Goal: Check status

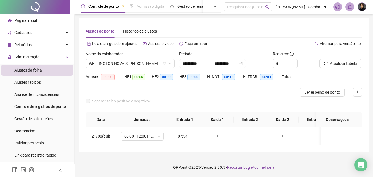
scroll to position [107, 0]
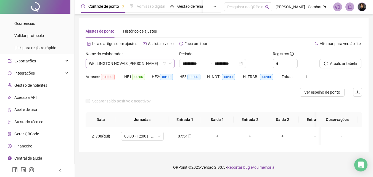
click at [113, 65] on span "WELLINGTON NOVAIS [PERSON_NAME]" at bounding box center [130, 63] width 82 height 8
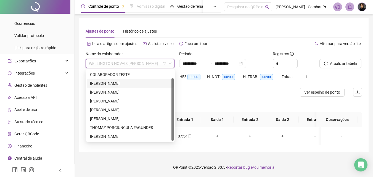
click at [114, 79] on div "[PERSON_NAME]" at bounding box center [130, 83] width 87 height 9
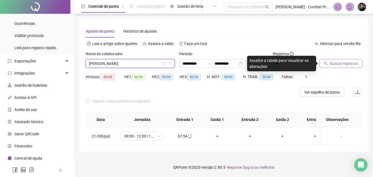
click at [349, 66] on span "Buscar registros" at bounding box center [344, 63] width 28 height 6
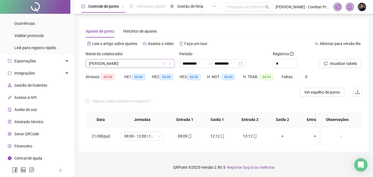
click at [141, 64] on span "[PERSON_NAME]" at bounding box center [130, 63] width 82 height 8
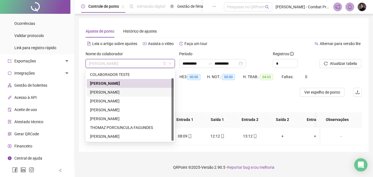
click at [124, 89] on div "[PERSON_NAME]" at bounding box center [130, 92] width 80 height 6
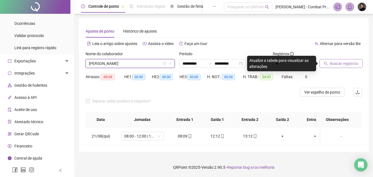
click at [348, 66] on span "Buscar registros" at bounding box center [344, 63] width 28 height 6
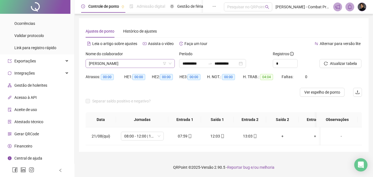
click at [124, 63] on span "[PERSON_NAME]" at bounding box center [130, 63] width 82 height 8
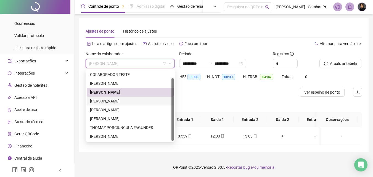
click at [121, 98] on div "[PERSON_NAME]" at bounding box center [130, 101] width 80 height 6
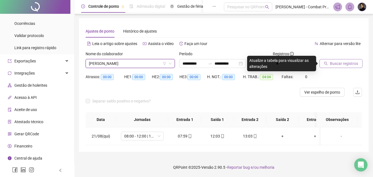
click at [332, 64] on span "Buscar registros" at bounding box center [344, 63] width 28 height 6
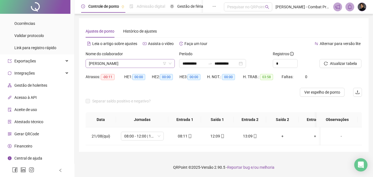
click at [137, 65] on span "[PERSON_NAME]" at bounding box center [130, 63] width 82 height 8
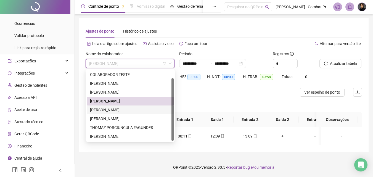
click at [115, 107] on div "[PERSON_NAME]" at bounding box center [130, 110] width 80 height 6
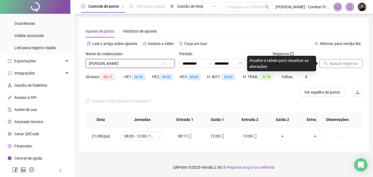
click at [344, 61] on span "Buscar registros" at bounding box center [344, 63] width 28 height 6
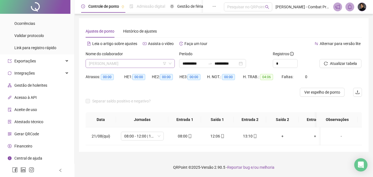
click at [115, 60] on span "[PERSON_NAME]" at bounding box center [130, 63] width 82 height 8
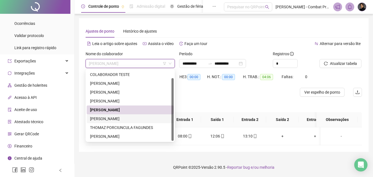
click at [113, 116] on div "[PERSON_NAME]" at bounding box center [130, 119] width 80 height 6
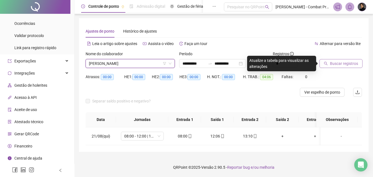
click at [353, 65] on span "Buscar registros" at bounding box center [344, 63] width 28 height 6
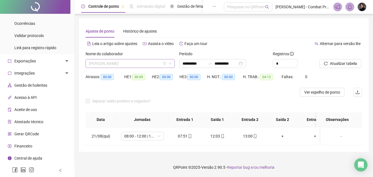
click at [149, 63] on span "[PERSON_NAME]" at bounding box center [130, 63] width 82 height 8
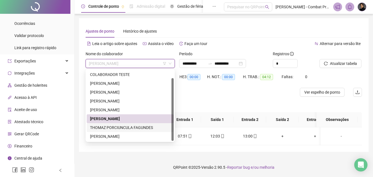
click at [109, 124] on div "THOMAZ PORCIUNCULA FAGUNDES" at bounding box center [130, 127] width 80 height 6
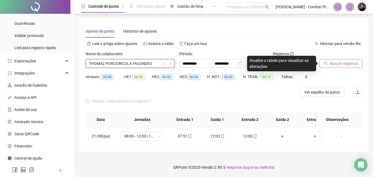
click at [342, 64] on span "Buscar registros" at bounding box center [344, 63] width 28 height 6
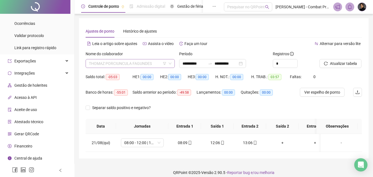
click at [151, 63] on span "THOMAZ PORCIUNCULA FAGUNDES" at bounding box center [130, 63] width 82 height 8
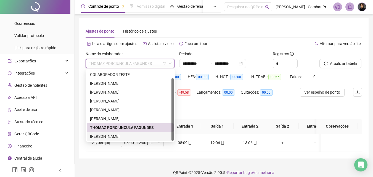
click at [115, 133] on div "[PERSON_NAME]" at bounding box center [130, 136] width 80 height 6
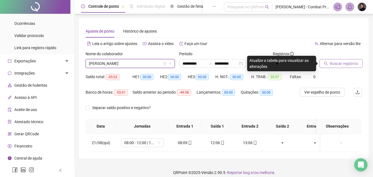
click at [335, 61] on span "Buscar registros" at bounding box center [344, 63] width 28 height 6
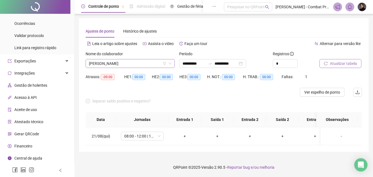
click at [129, 64] on span "[PERSON_NAME]" at bounding box center [130, 63] width 82 height 8
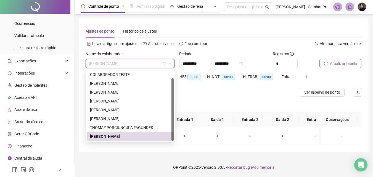
scroll to position [3, 0]
click at [124, 142] on div "WELLINGTON NOVAIS [PERSON_NAME]" at bounding box center [130, 145] width 80 height 6
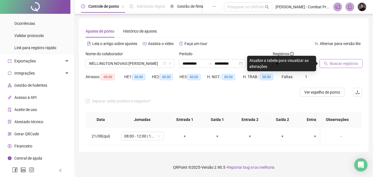
click at [337, 62] on span "Buscar registros" at bounding box center [344, 63] width 28 height 6
